Goal: Information Seeking & Learning: Learn about a topic

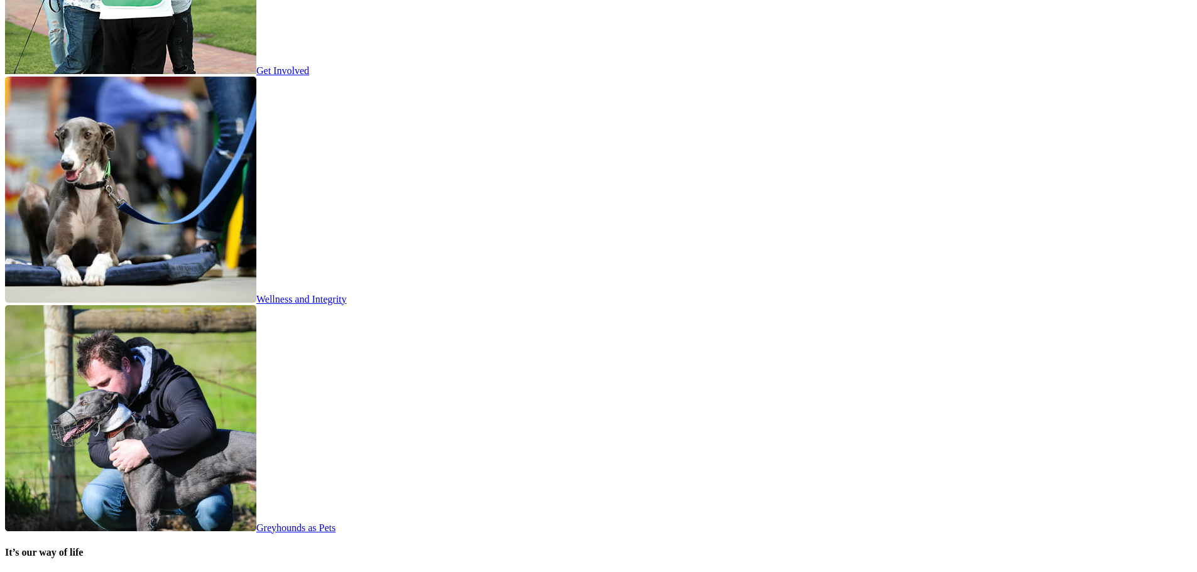
scroll to position [1361, 0]
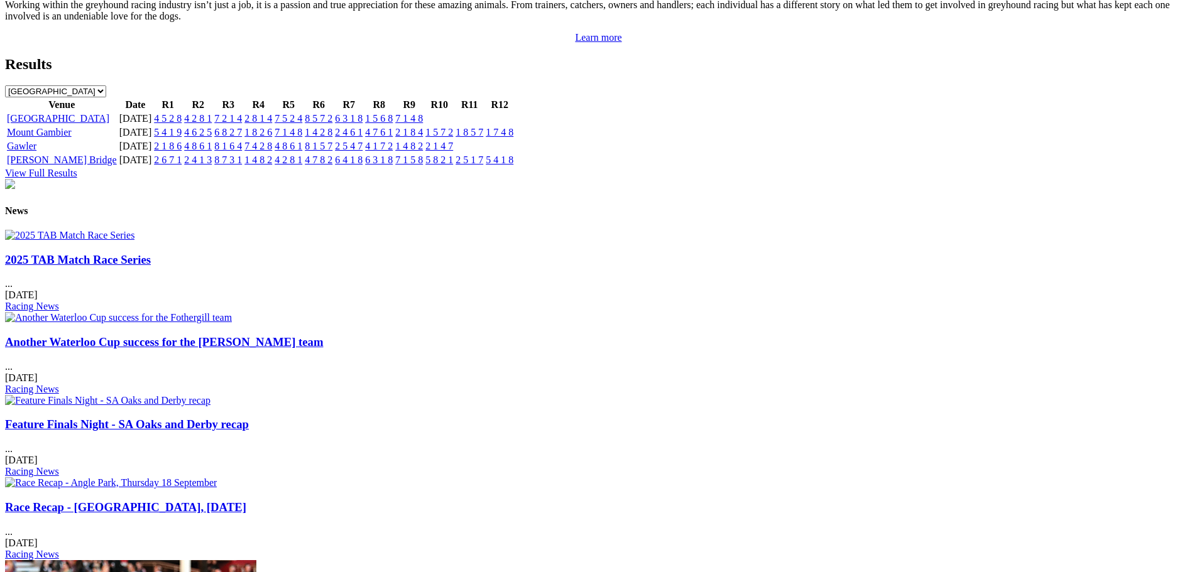
drag, startPoint x: 266, startPoint y: 312, endPoint x: 260, endPoint y: 127, distance: 185.5
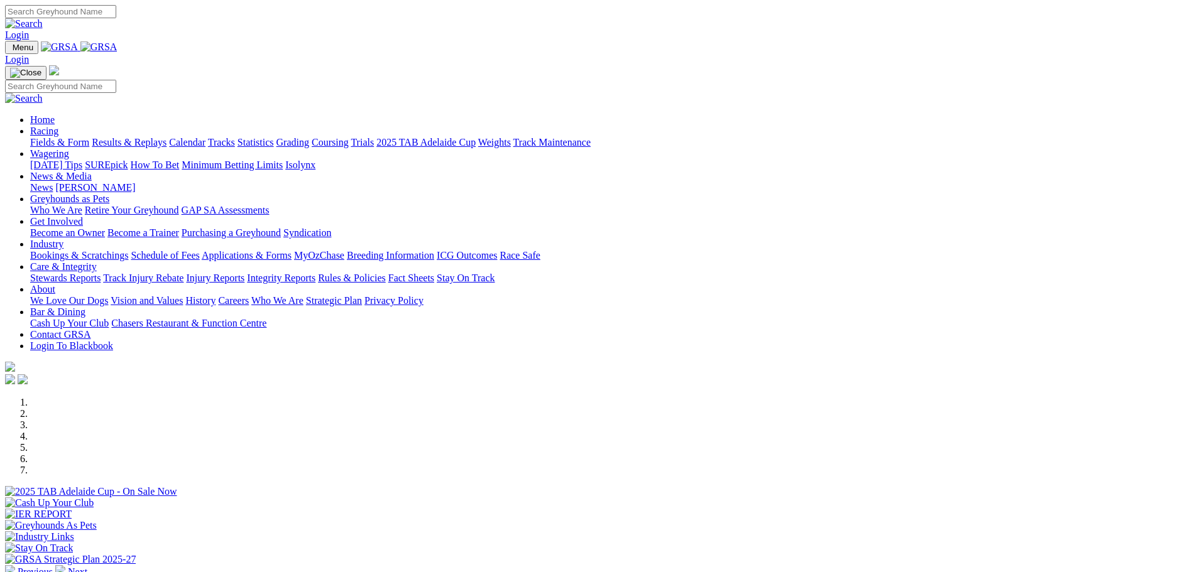
click at [434, 250] on link "Breeding Information" at bounding box center [390, 255] width 87 height 11
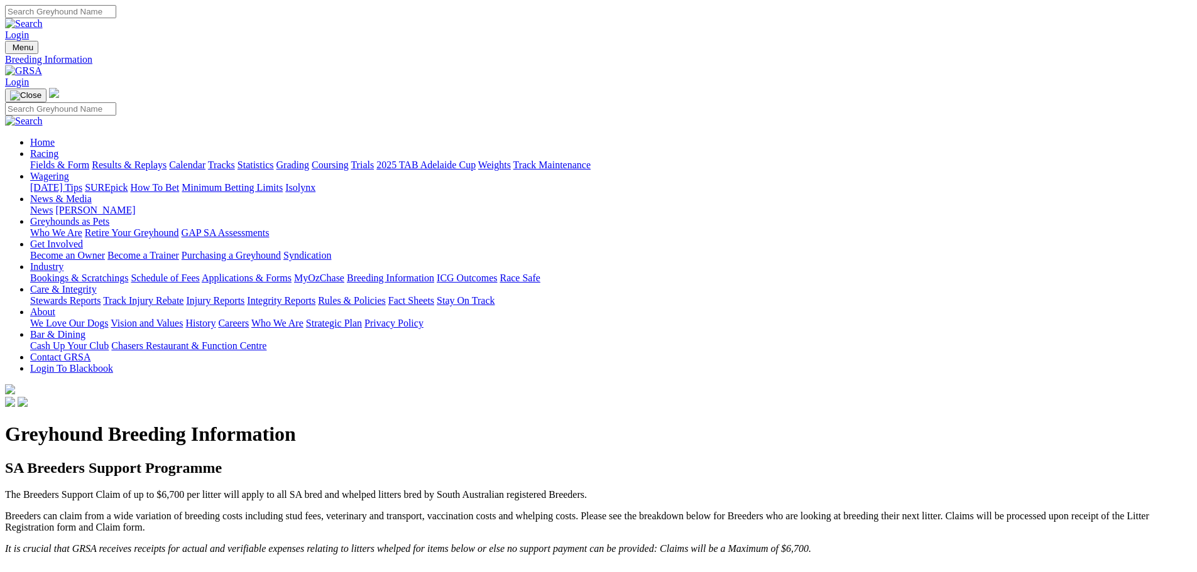
drag, startPoint x: 522, startPoint y: 287, endPoint x: 576, endPoint y: -76, distance: 366.5
click at [97, 284] on link "Care & Integrity" at bounding box center [63, 289] width 67 height 11
click at [55, 307] on link "About" at bounding box center [42, 312] width 25 height 11
click at [92, 194] on link "News & Media" at bounding box center [61, 199] width 62 height 11
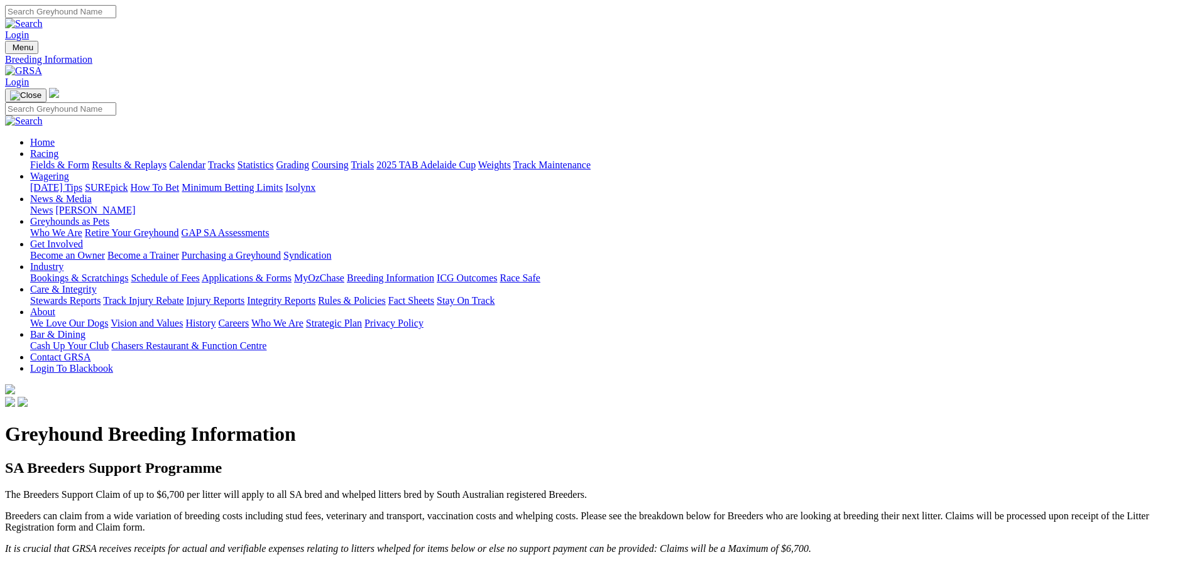
click at [53, 205] on link "News" at bounding box center [41, 210] width 23 height 11
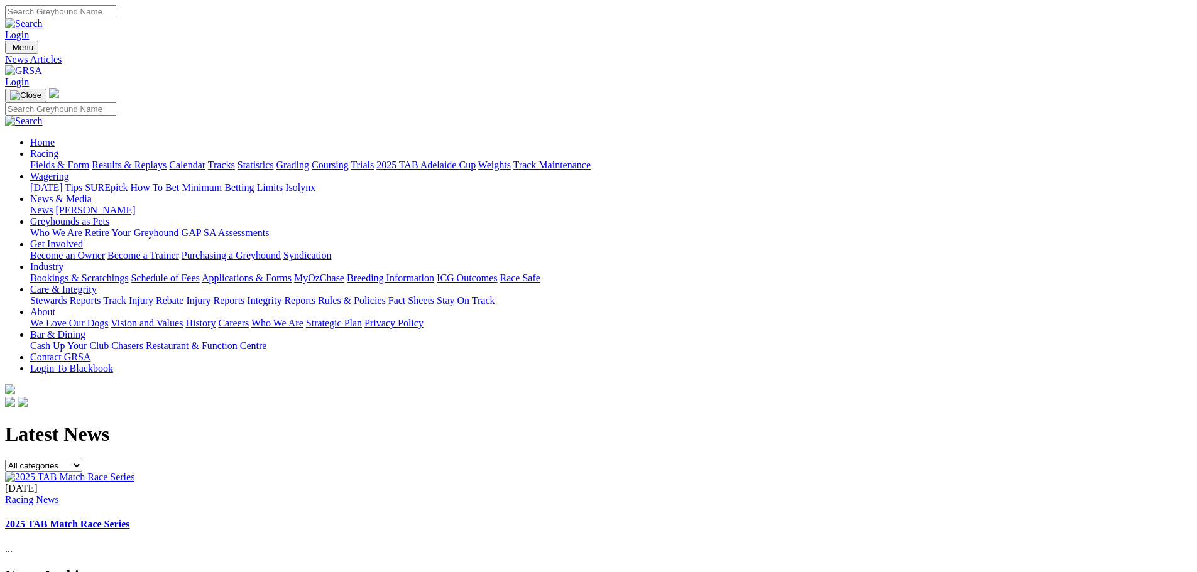
drag, startPoint x: 1093, startPoint y: 332, endPoint x: 1022, endPoint y: -76, distance: 414.6
click at [43, 18] on img at bounding box center [24, 23] width 38 height 11
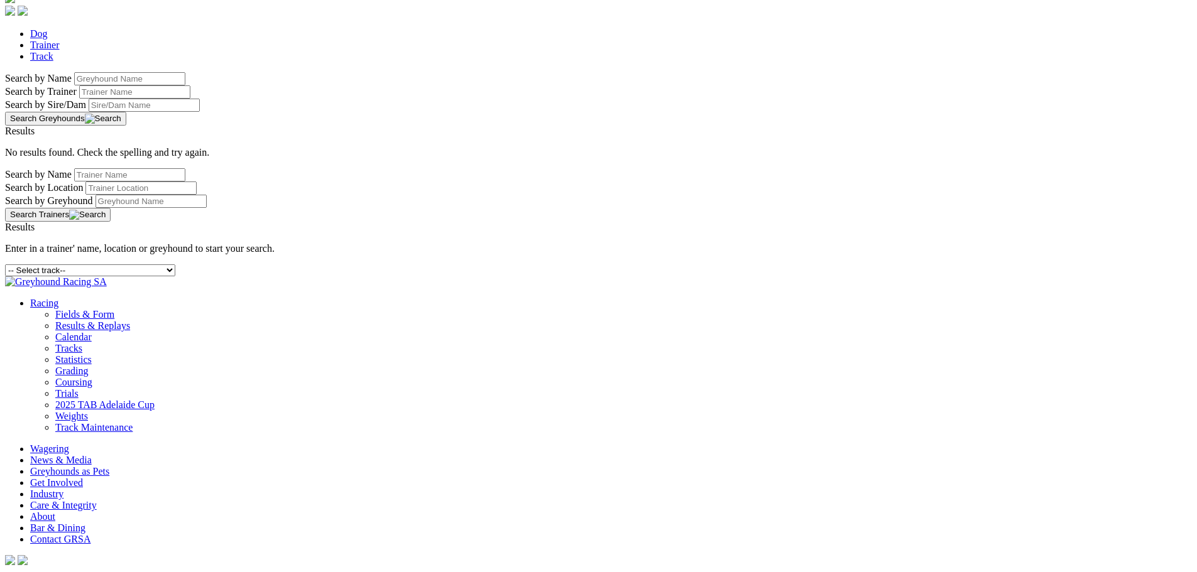
scroll to position [392, 0]
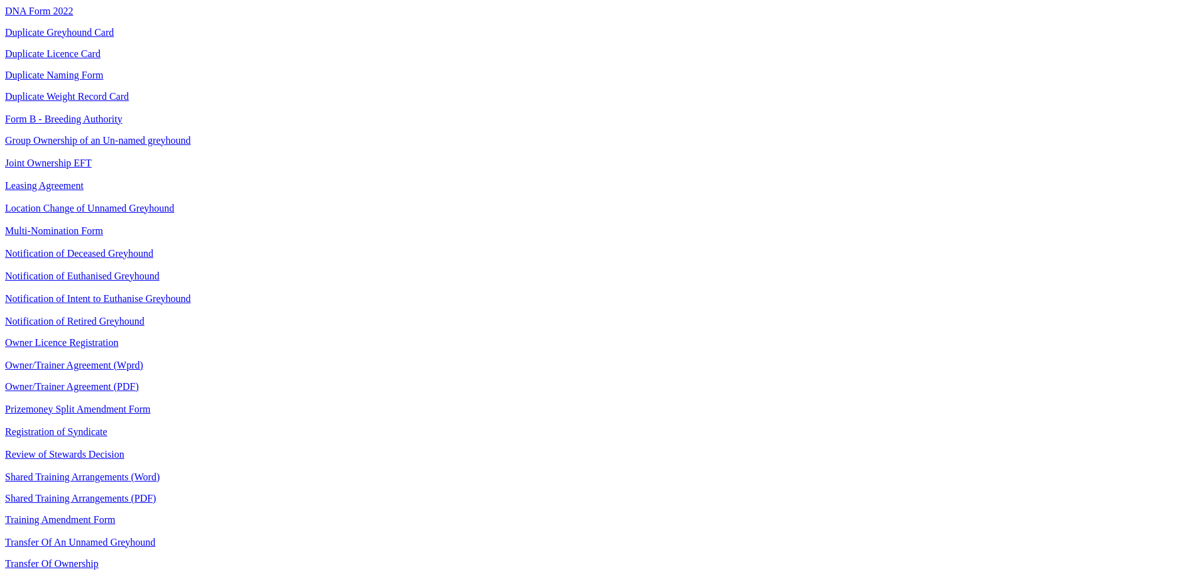
scroll to position [1445, 0]
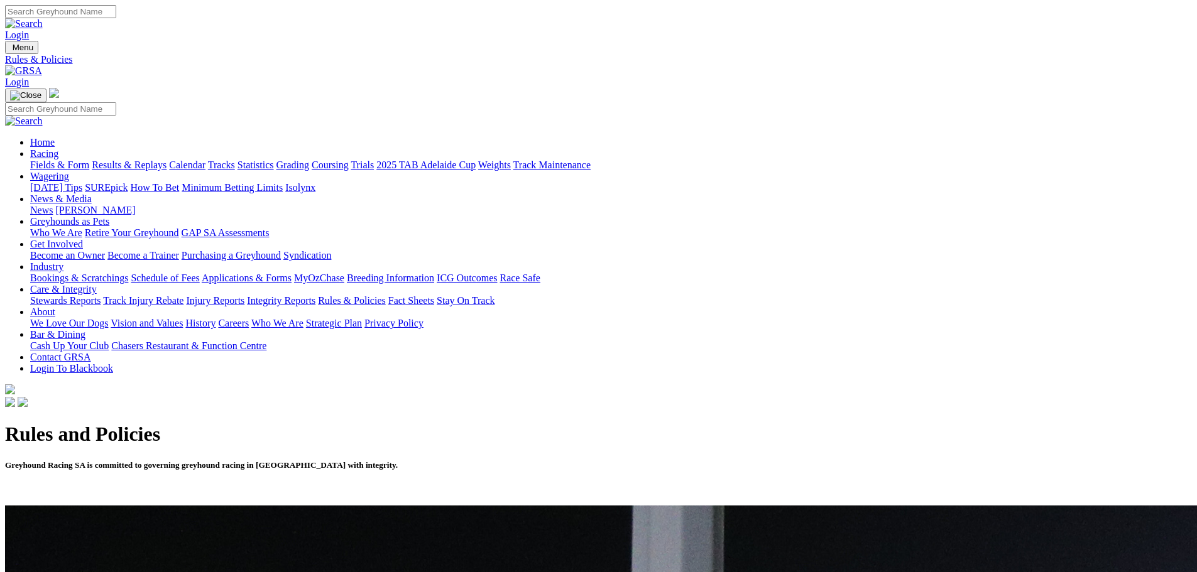
scroll to position [126, 0]
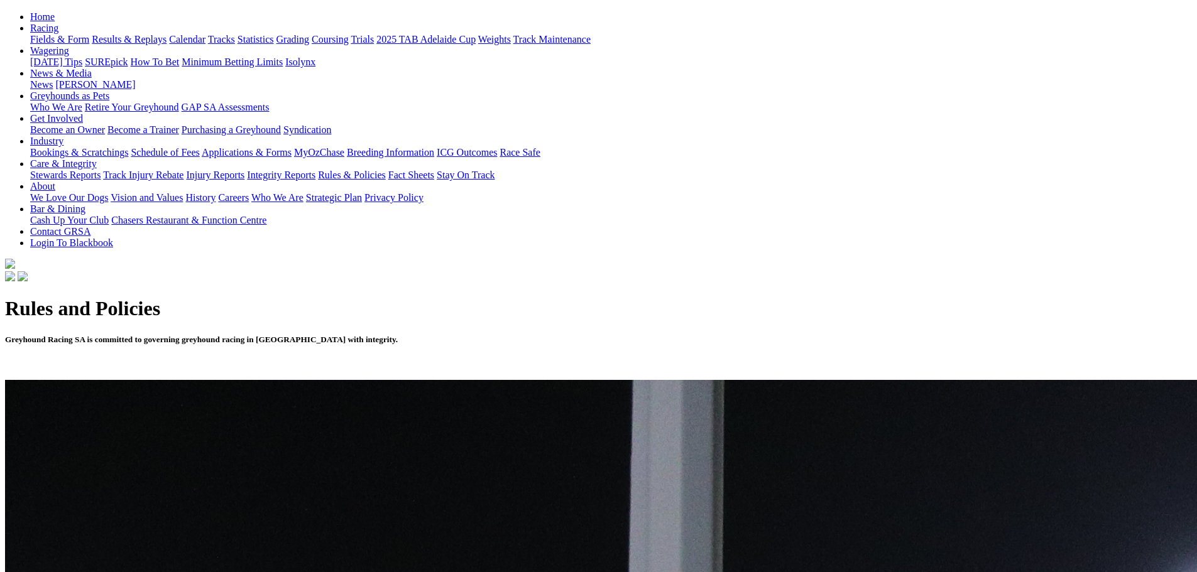
drag, startPoint x: 274, startPoint y: 345, endPoint x: 341, endPoint y: 354, distance: 67.2
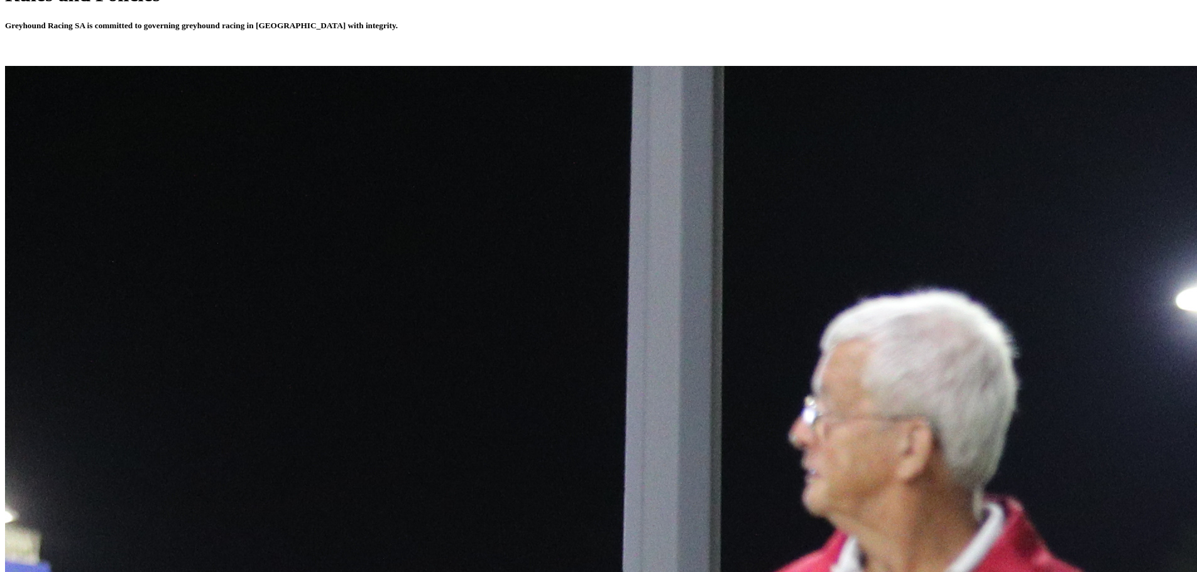
scroll to position [377, 0]
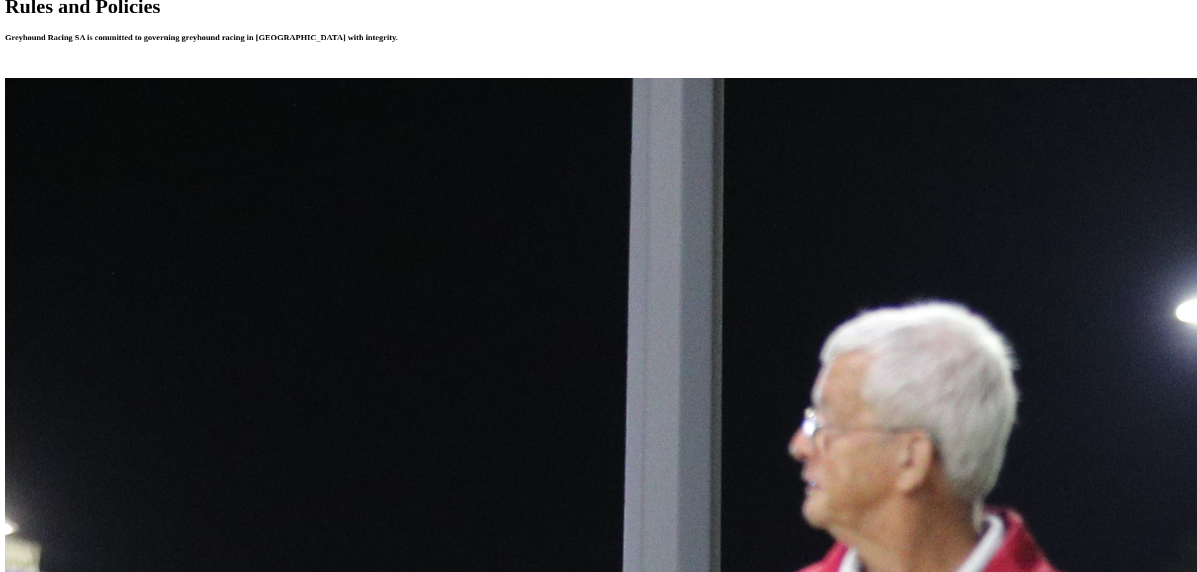
drag, startPoint x: 768, startPoint y: 346, endPoint x: 762, endPoint y: 396, distance: 50.0
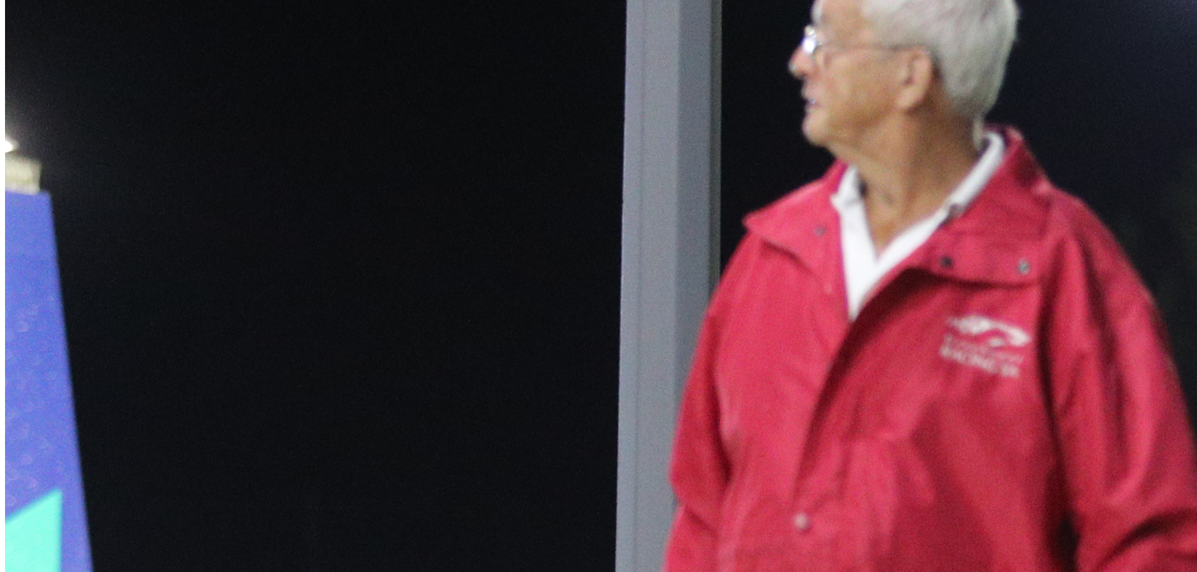
scroll to position [0, 0]
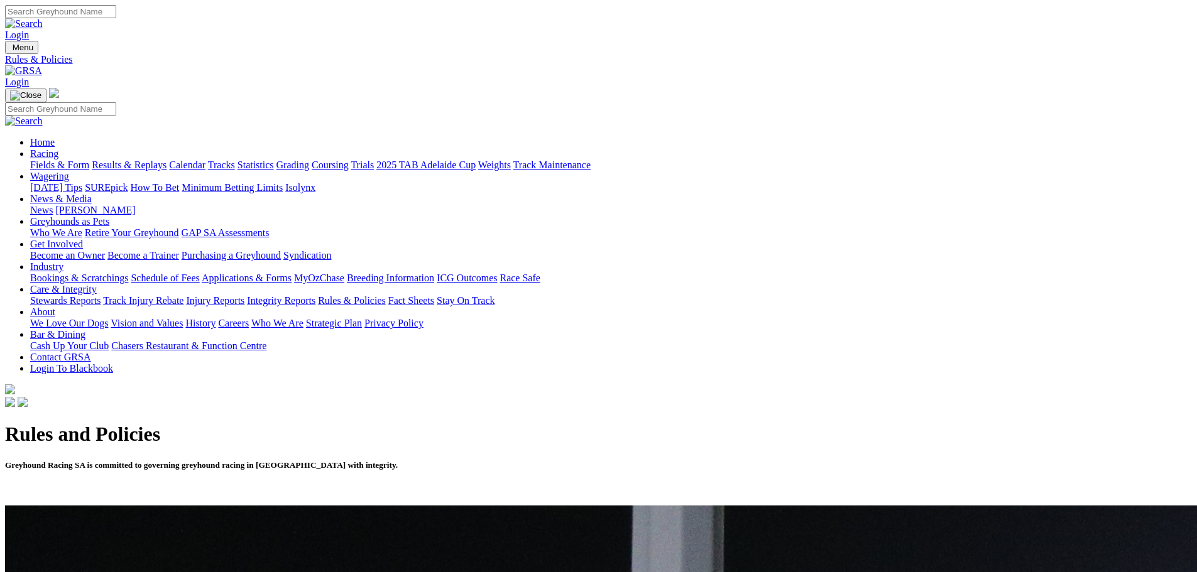
drag, startPoint x: 665, startPoint y: 438, endPoint x: 675, endPoint y: -76, distance: 514.1
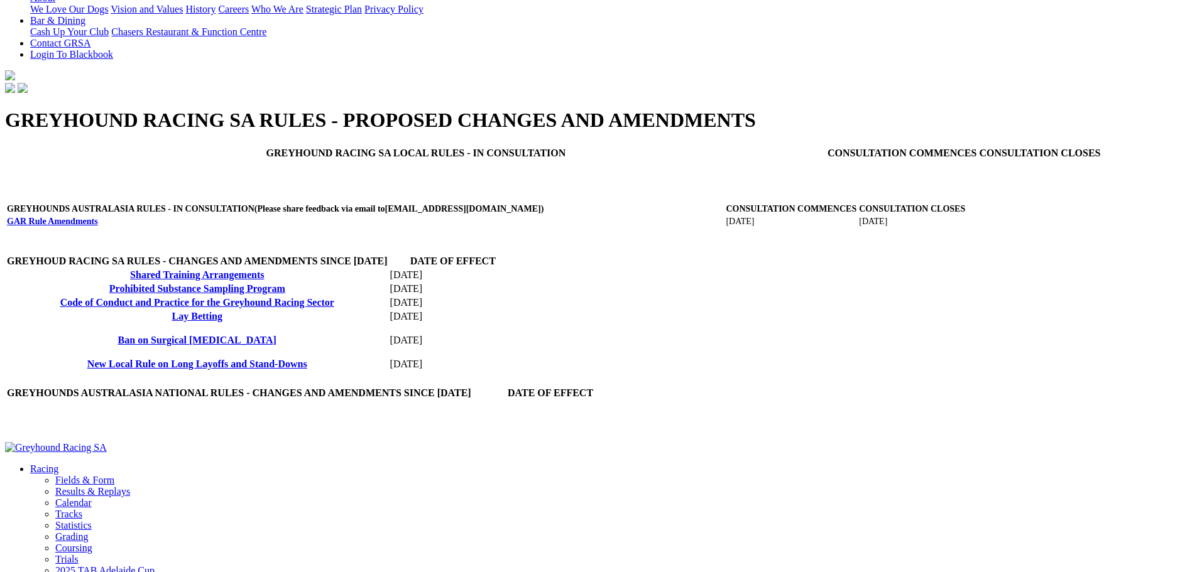
scroll to position [377, 0]
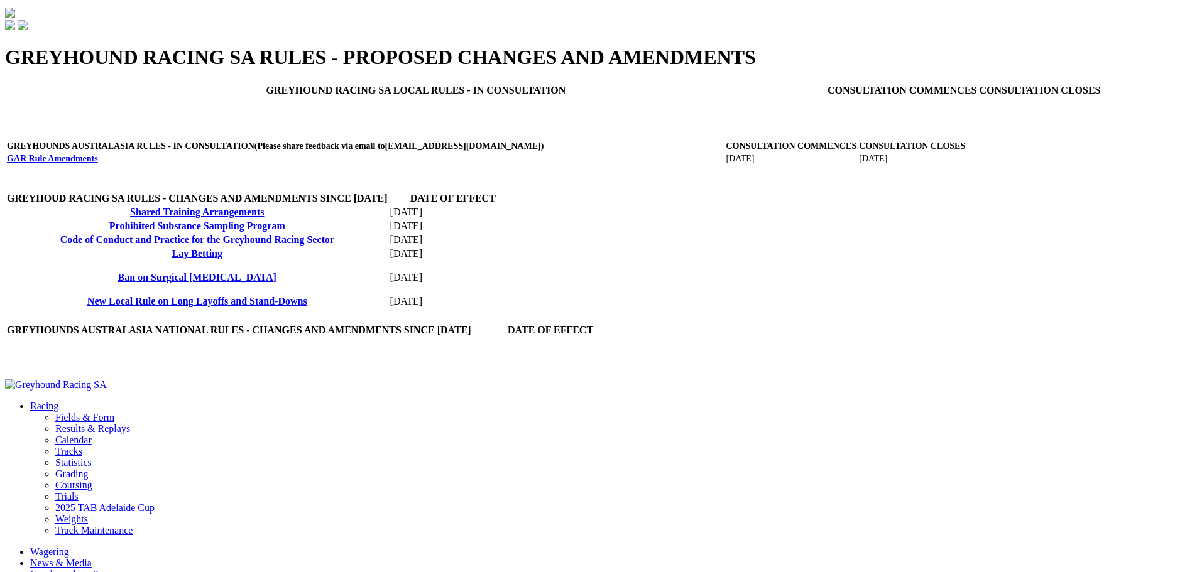
click at [276, 283] on link "Ban on Surgical [MEDICAL_DATA]" at bounding box center [197, 277] width 158 height 11
